Goal: Use online tool/utility

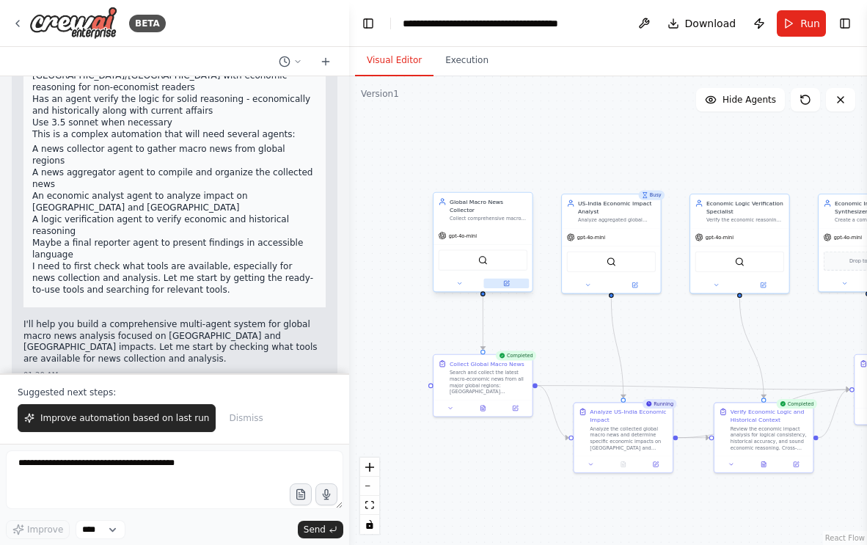
click at [506, 280] on icon at bounding box center [506, 283] width 7 height 7
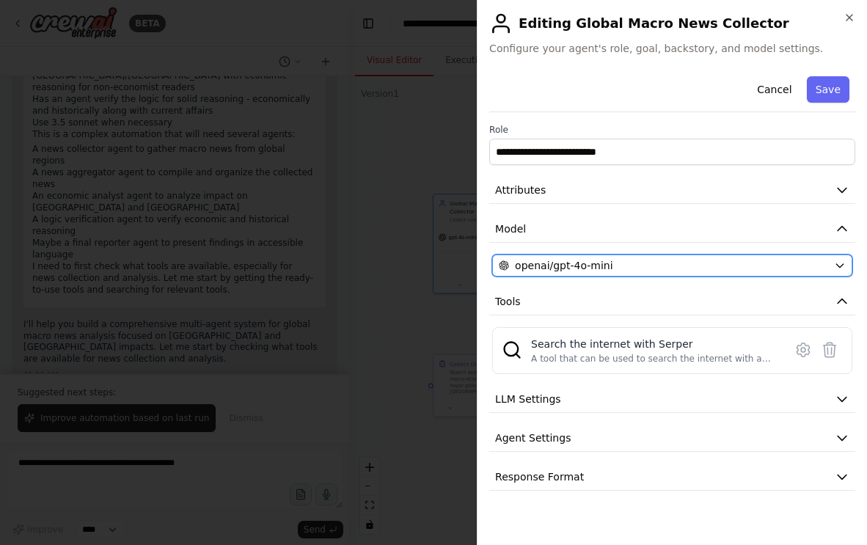
click at [682, 268] on div "openai/gpt-4o-mini" at bounding box center [663, 265] width 329 height 15
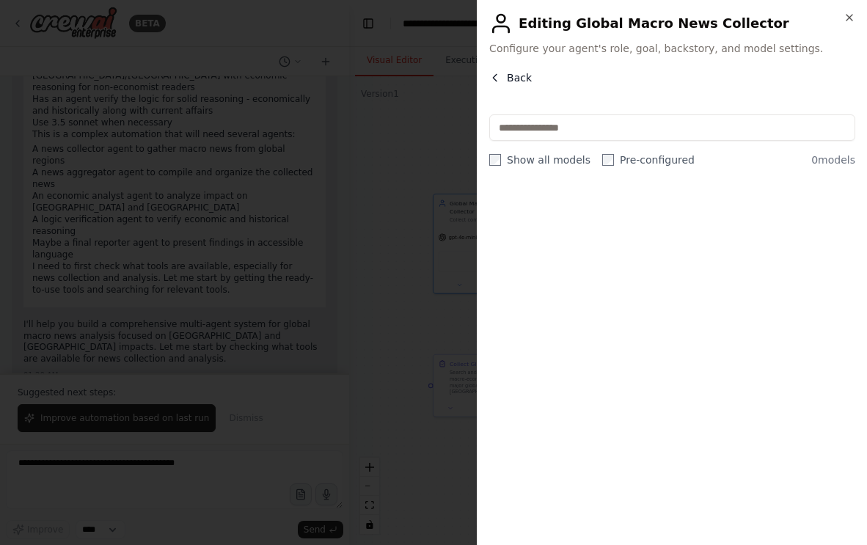
click at [509, 72] on span "Back" at bounding box center [519, 77] width 25 height 15
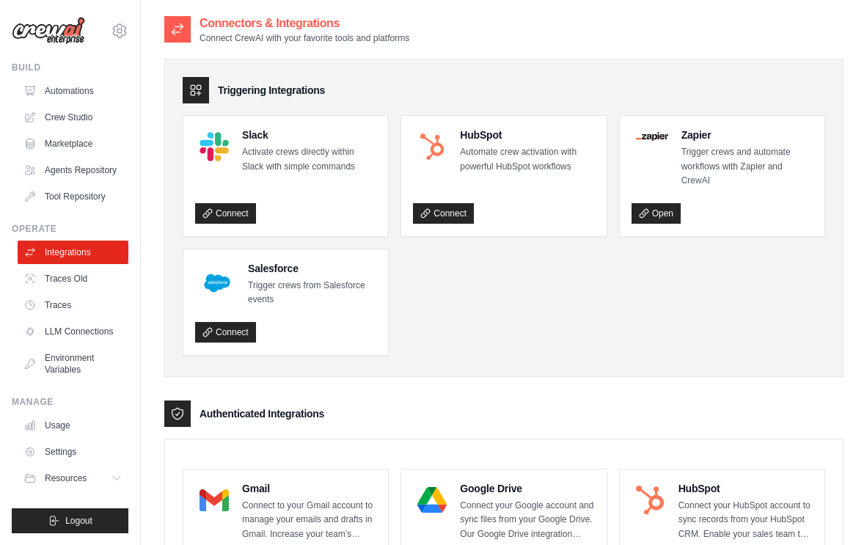
click at [58, 40] on img at bounding box center [48, 31] width 73 height 28
click at [84, 36] on img at bounding box center [48, 31] width 73 height 28
